Goal: Use online tool/utility: Utilize a website feature to perform a specific function

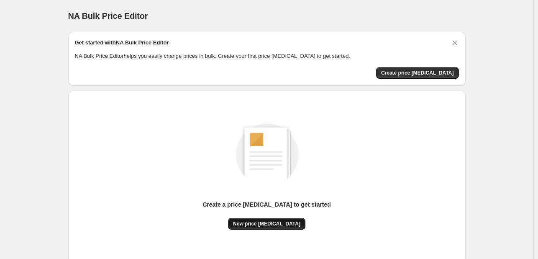
click at [274, 220] on span "New price [MEDICAL_DATA]" at bounding box center [266, 223] width 67 height 7
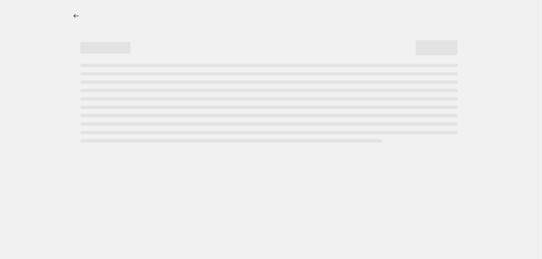
select select "percentage"
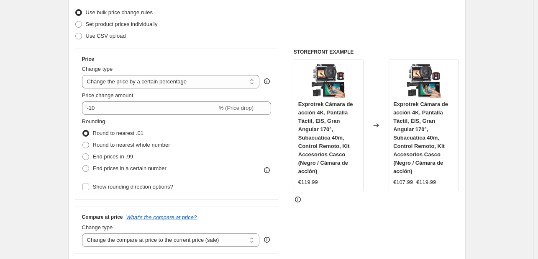
scroll to position [167, 0]
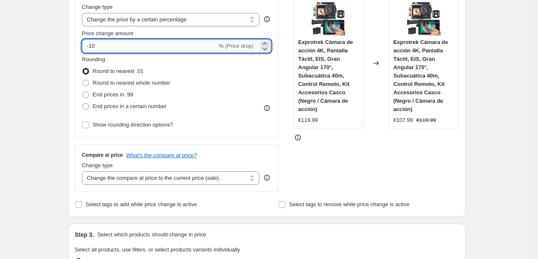
click at [138, 46] on input "-10" at bounding box center [149, 45] width 135 height 13
type input "-1"
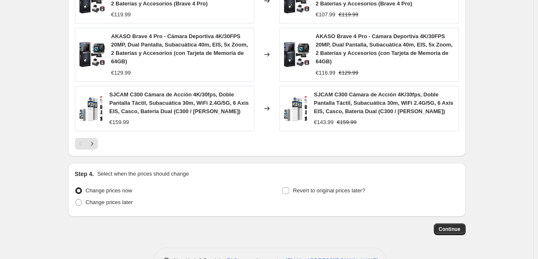
scroll to position [641, 0]
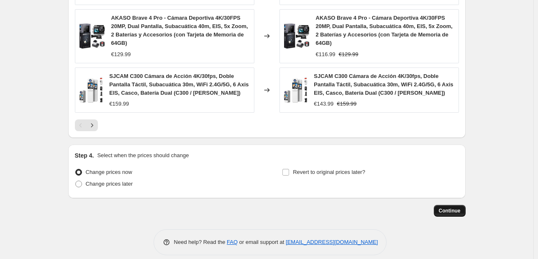
type input "-22"
click at [455, 207] on span "Continue" at bounding box center [450, 210] width 22 height 7
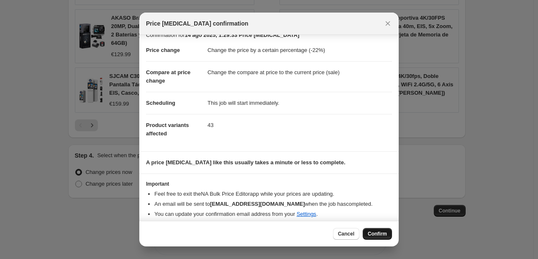
scroll to position [16, 0]
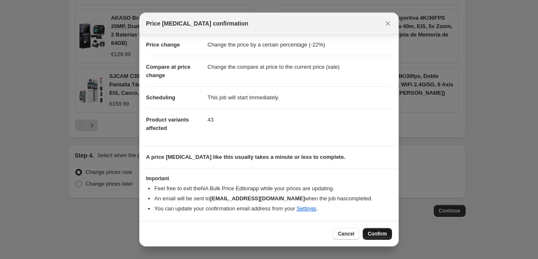
click at [380, 231] on span "Confirm" at bounding box center [377, 233] width 19 height 7
